Goal: Information Seeking & Learning: Learn about a topic

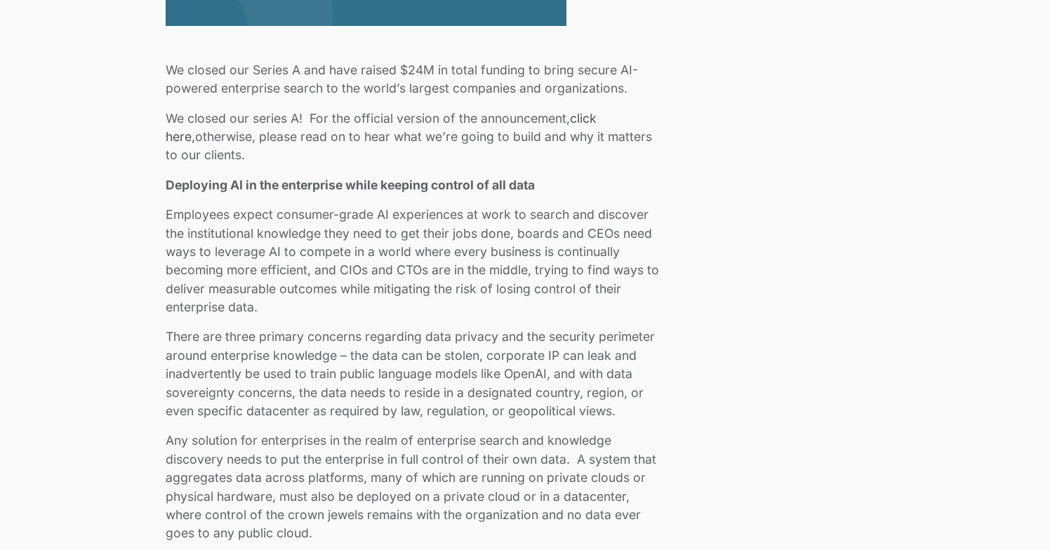
scroll to position [809, 0]
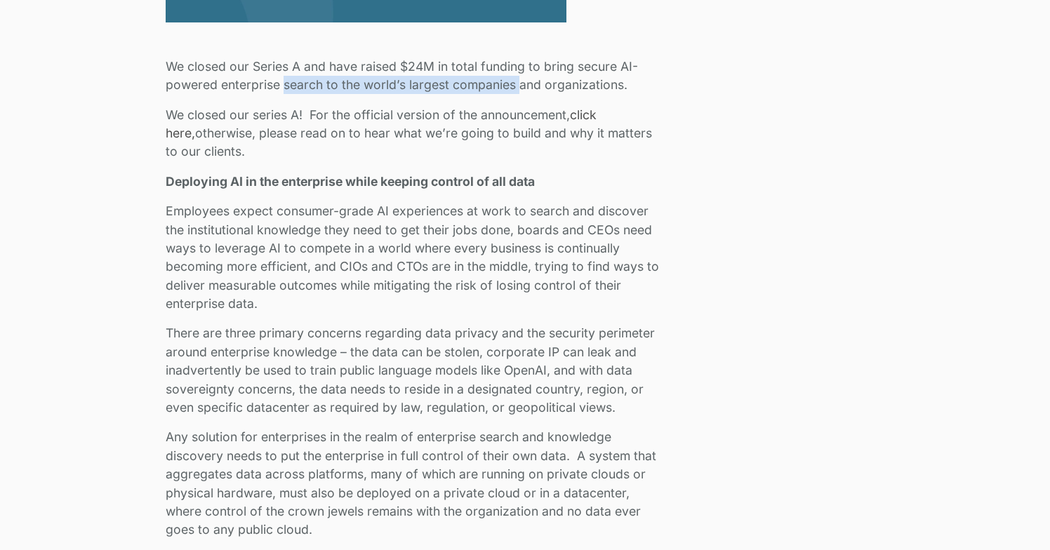
drag, startPoint x: 283, startPoint y: 84, endPoint x: 519, endPoint y: 86, distance: 236.4
click at [519, 86] on p "We closed our Series A and have raised $24M in total funding to bring secure AI…" at bounding box center [416, 76] width 501 height 37
click at [529, 87] on p "We closed our Series A and have raised $24M in total funding to bring secure AI…" at bounding box center [416, 76] width 501 height 37
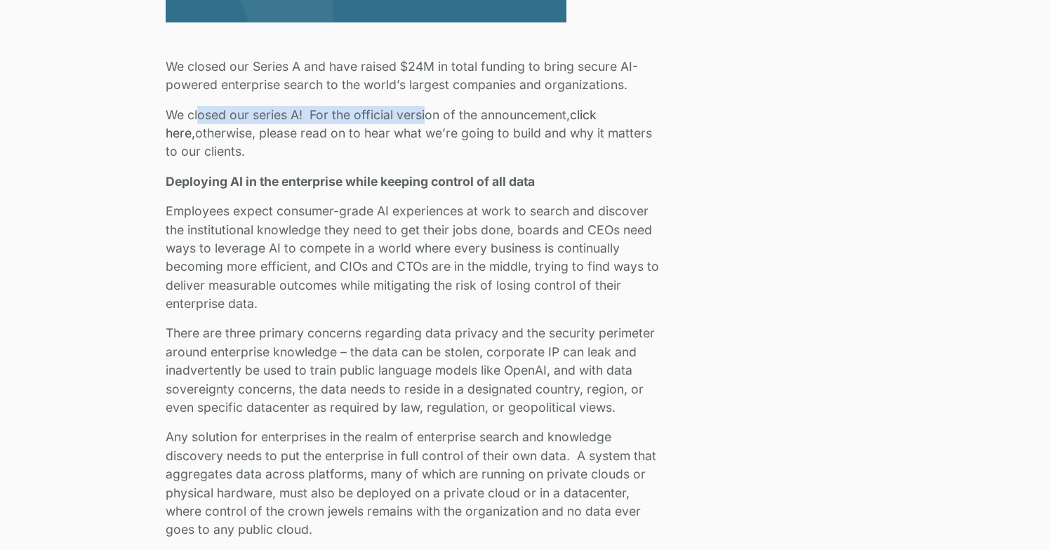
drag, startPoint x: 199, startPoint y: 115, endPoint x: 427, endPoint y: 115, distance: 228.0
click at [427, 115] on p "We closed our series A! For the official version of the announcement, click her…" at bounding box center [416, 133] width 501 height 55
click at [448, 116] on p "We closed our series A! For the official version of the announcement, click her…" at bounding box center [416, 133] width 501 height 55
click at [501, 116] on p "We closed our series A! For the official version of the announcement, click her…" at bounding box center [416, 133] width 501 height 55
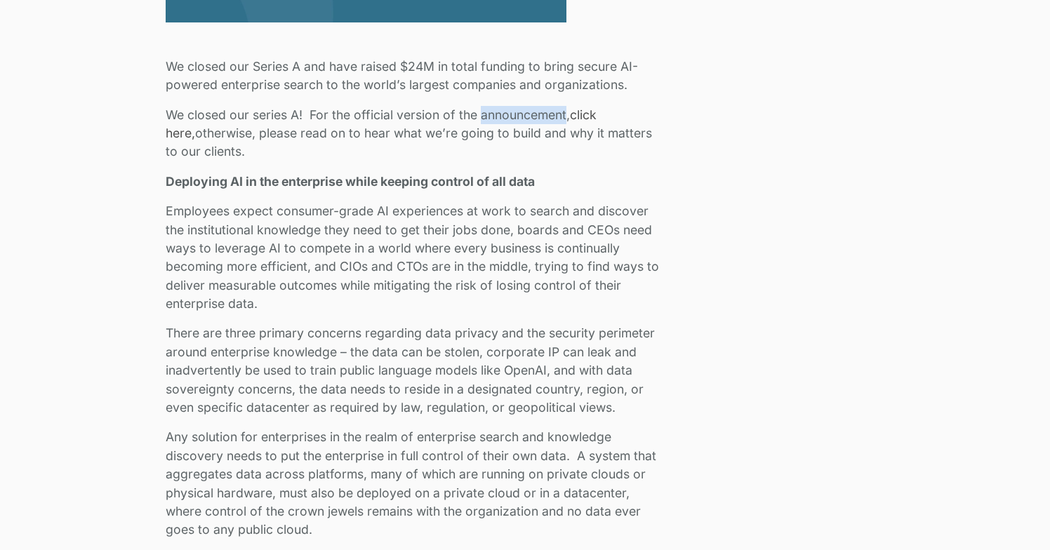
click at [501, 116] on p "We closed our series A! For the official version of the announcement, click her…" at bounding box center [416, 133] width 501 height 55
click at [243, 134] on p "We closed our series A! For the official version of the announcement, click her…" at bounding box center [416, 133] width 501 height 55
click at [302, 133] on p "We closed our series A! For the official version of the announcement, click her…" at bounding box center [416, 133] width 501 height 55
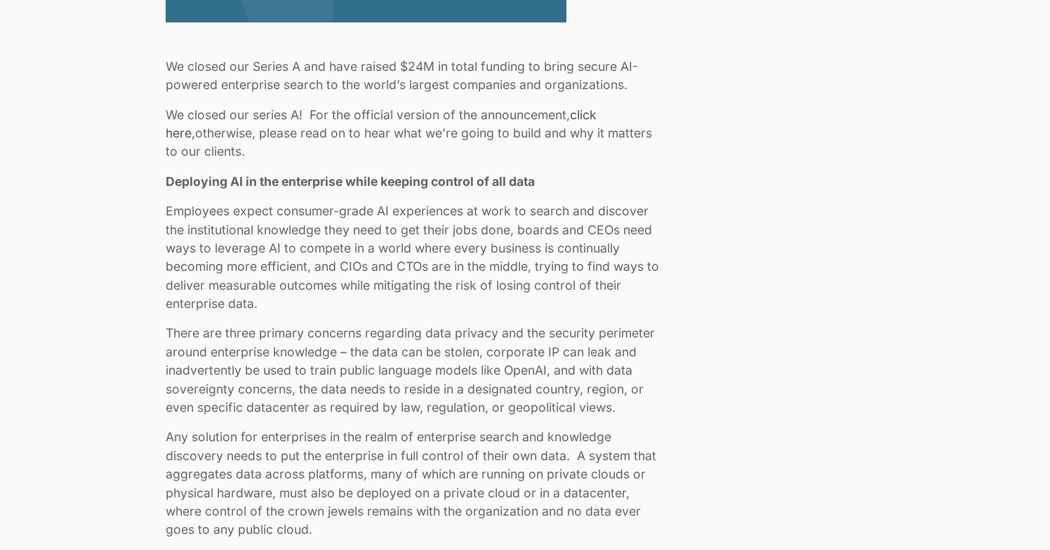
click at [369, 136] on p "We closed our series A! For the official version of the announcement, click her…" at bounding box center [416, 133] width 501 height 55
click at [187, 181] on strong "Deploying AI in the enterprise while keeping control of all data" at bounding box center [350, 181] width 369 height 15
click at [246, 184] on strong "Deploying AI in the enterprise while keeping control of all data" at bounding box center [350, 181] width 369 height 15
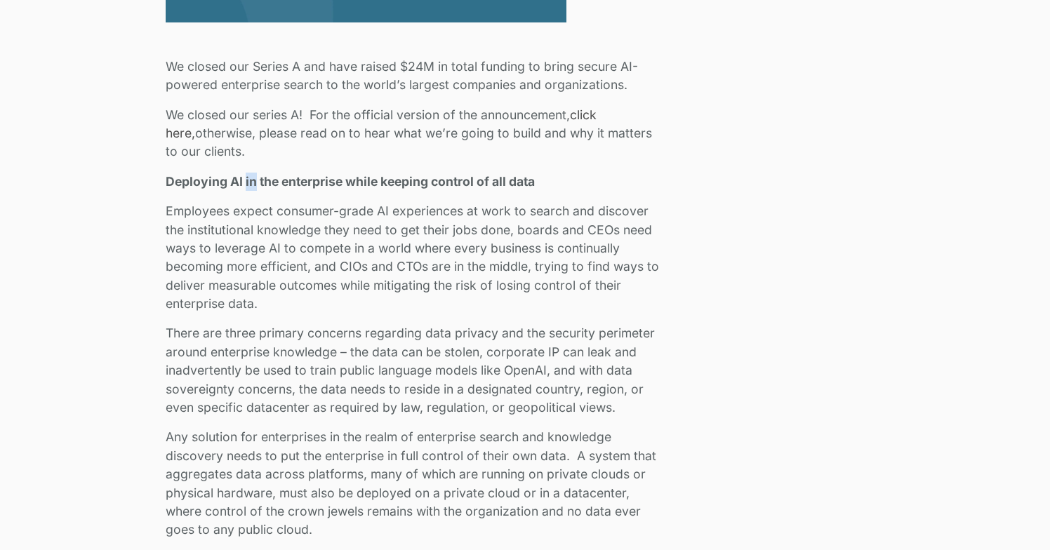
click at [246, 184] on strong "Deploying AI in the enterprise while keeping control of all data" at bounding box center [350, 181] width 369 height 15
click at [308, 174] on strong "Deploying AI in the enterprise while keeping control of all data" at bounding box center [350, 181] width 369 height 15
click at [366, 181] on strong "Deploying AI in the enterprise while keeping control of all data" at bounding box center [350, 181] width 369 height 15
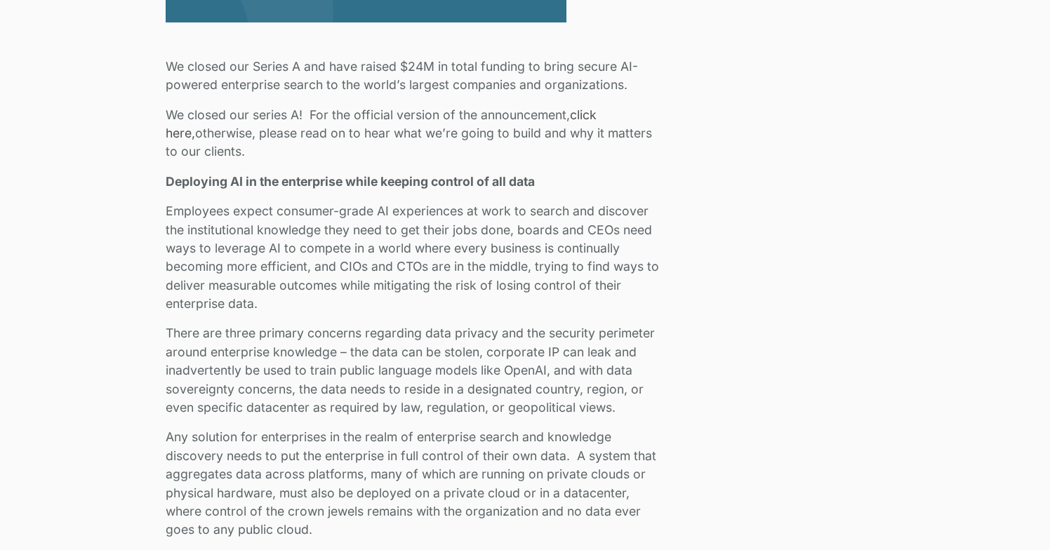
click at [414, 180] on strong "Deploying AI in the enterprise while keeping control of all data" at bounding box center [350, 181] width 369 height 15
click at [467, 183] on strong "Deploying AI in the enterprise while keeping control of all data" at bounding box center [350, 181] width 369 height 15
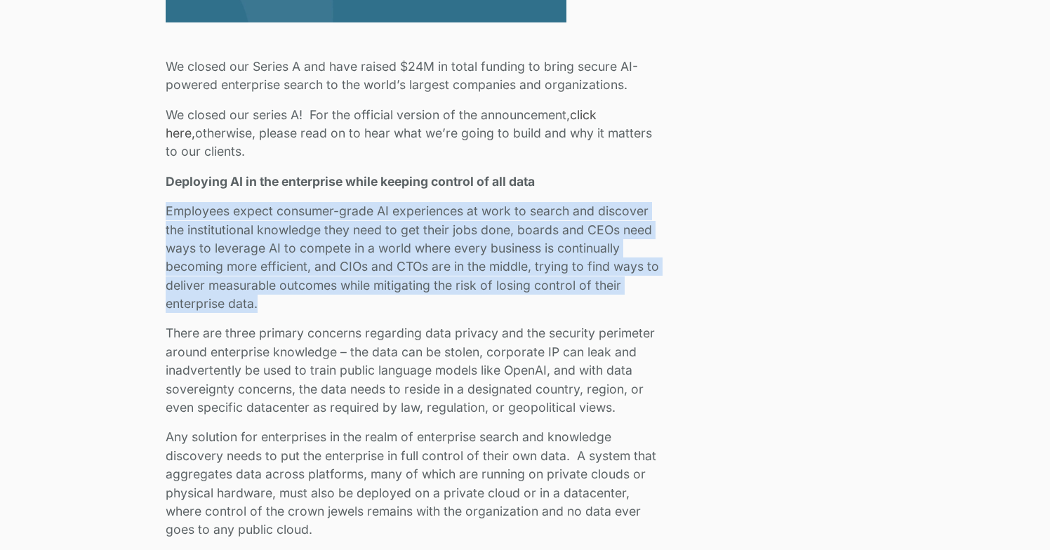
drag, startPoint x: 167, startPoint y: 213, endPoint x: 318, endPoint y: 309, distance: 178.5
click at [319, 309] on p "Employees expect consumer-grade AI experiences at work to search and discover t…" at bounding box center [416, 257] width 501 height 111
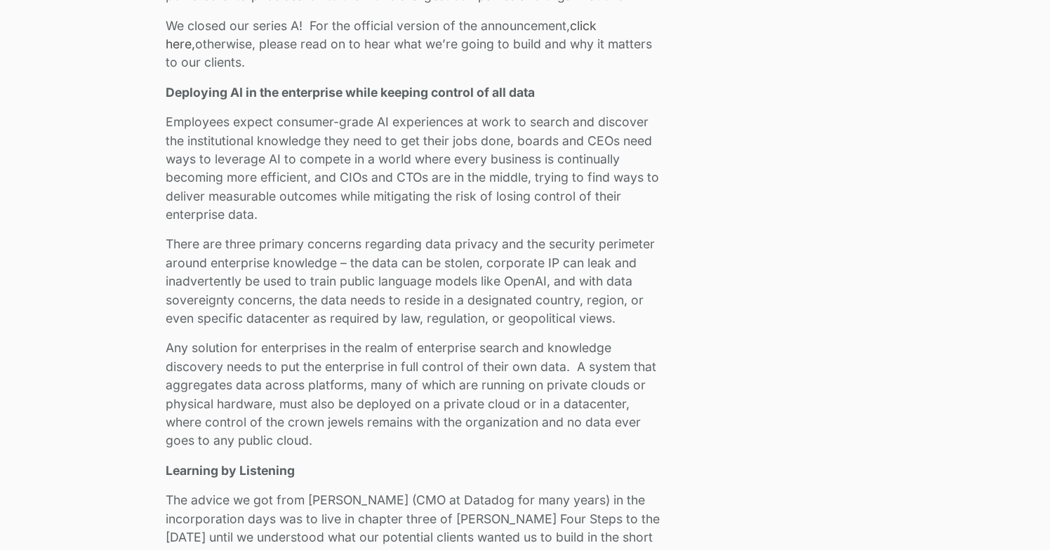
scroll to position [899, 0]
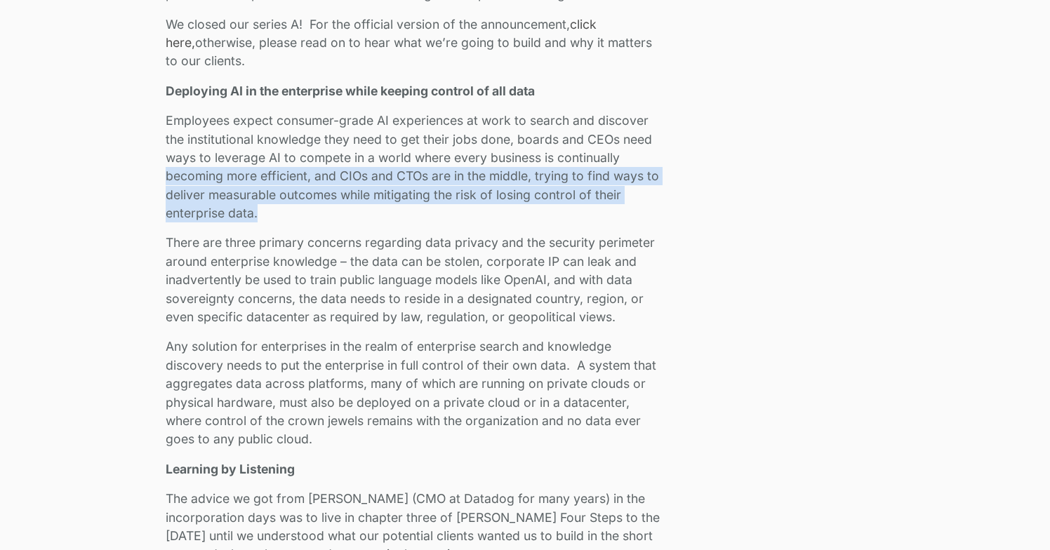
drag, startPoint x: 164, startPoint y: 173, endPoint x: 344, endPoint y: 219, distance: 185.3
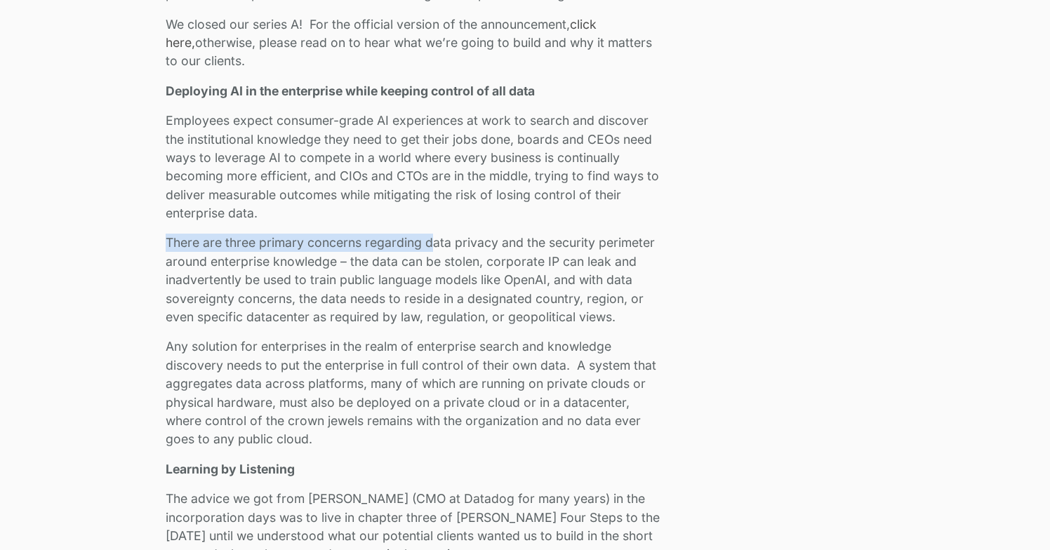
drag, startPoint x: 161, startPoint y: 244, endPoint x: 429, endPoint y: 246, distance: 267.3
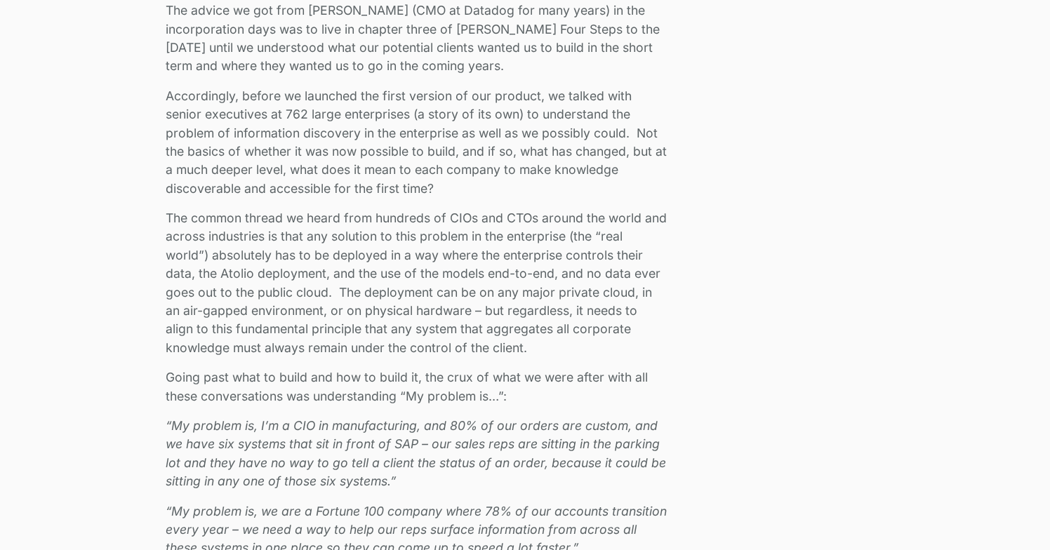
scroll to position [1398, 0]
